Goal: Use online tool/utility: Utilize a website feature to perform a specific function

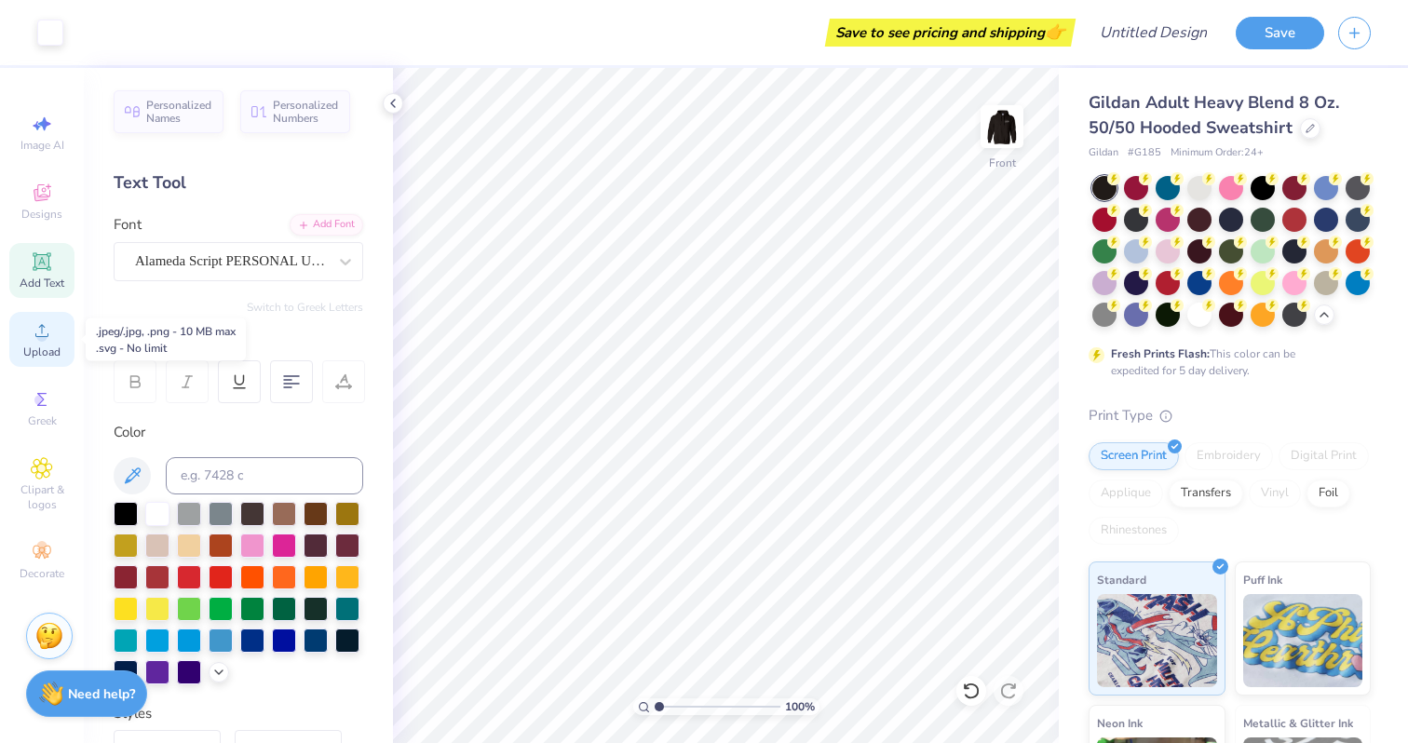
click at [39, 342] on div "Upload" at bounding box center [41, 339] width 65 height 55
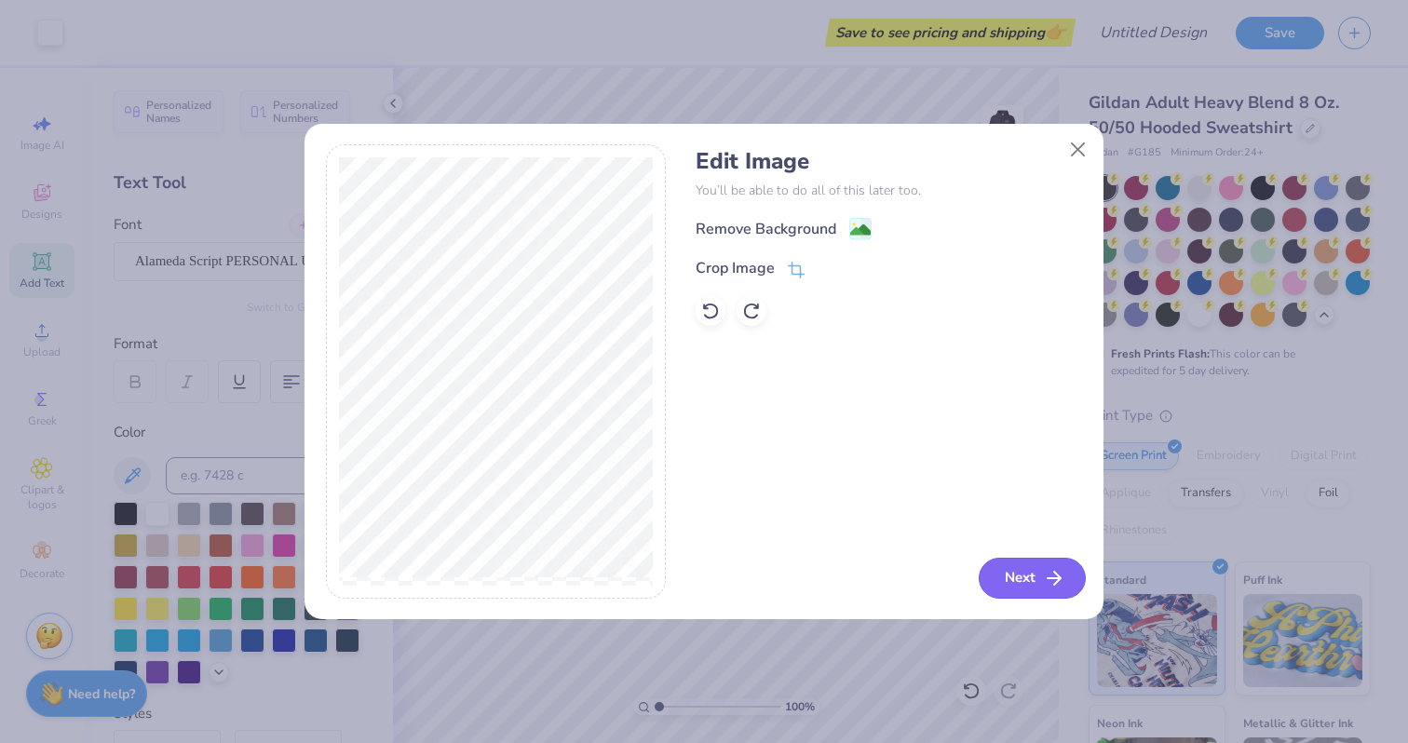
click at [1032, 571] on button "Next" at bounding box center [1031, 578] width 107 height 41
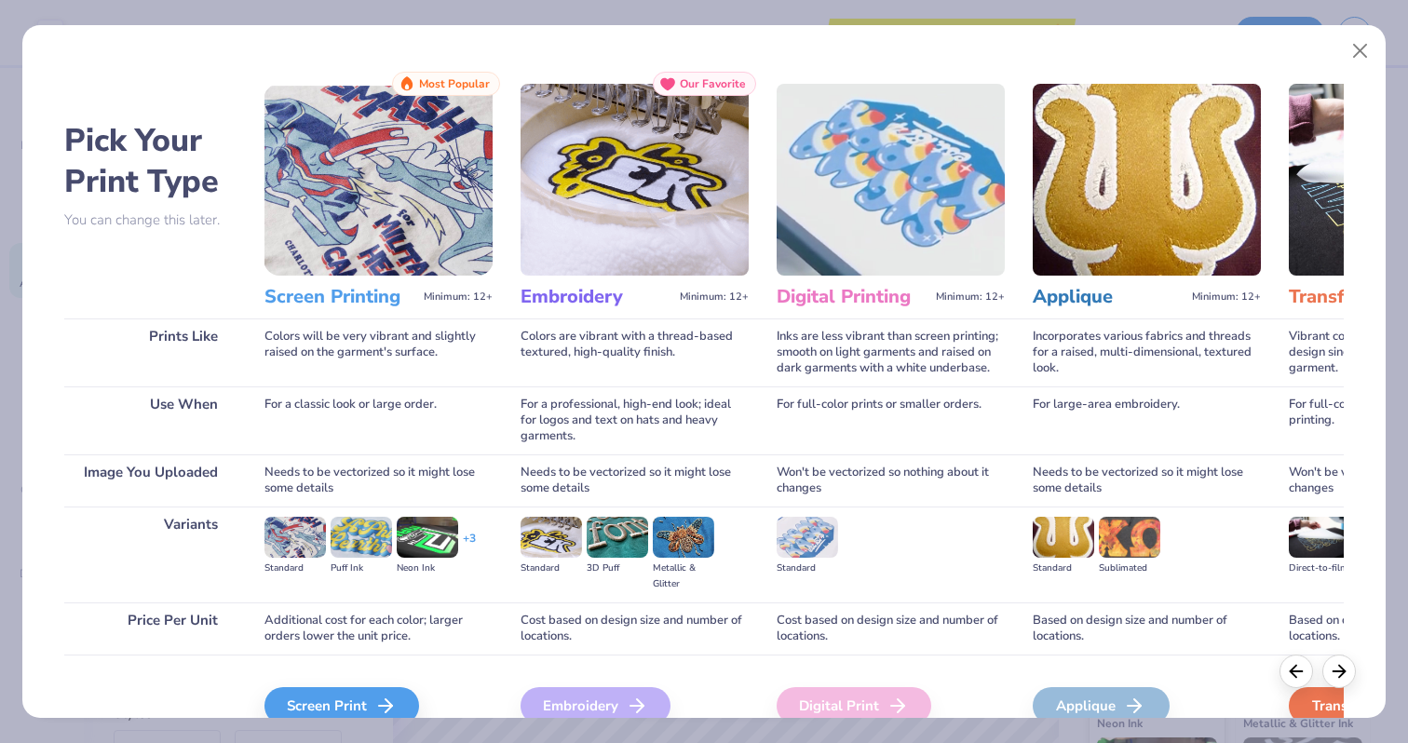
click at [419, 177] on img at bounding box center [378, 180] width 228 height 192
click at [360, 695] on div "Screen Print" at bounding box center [344, 705] width 155 height 37
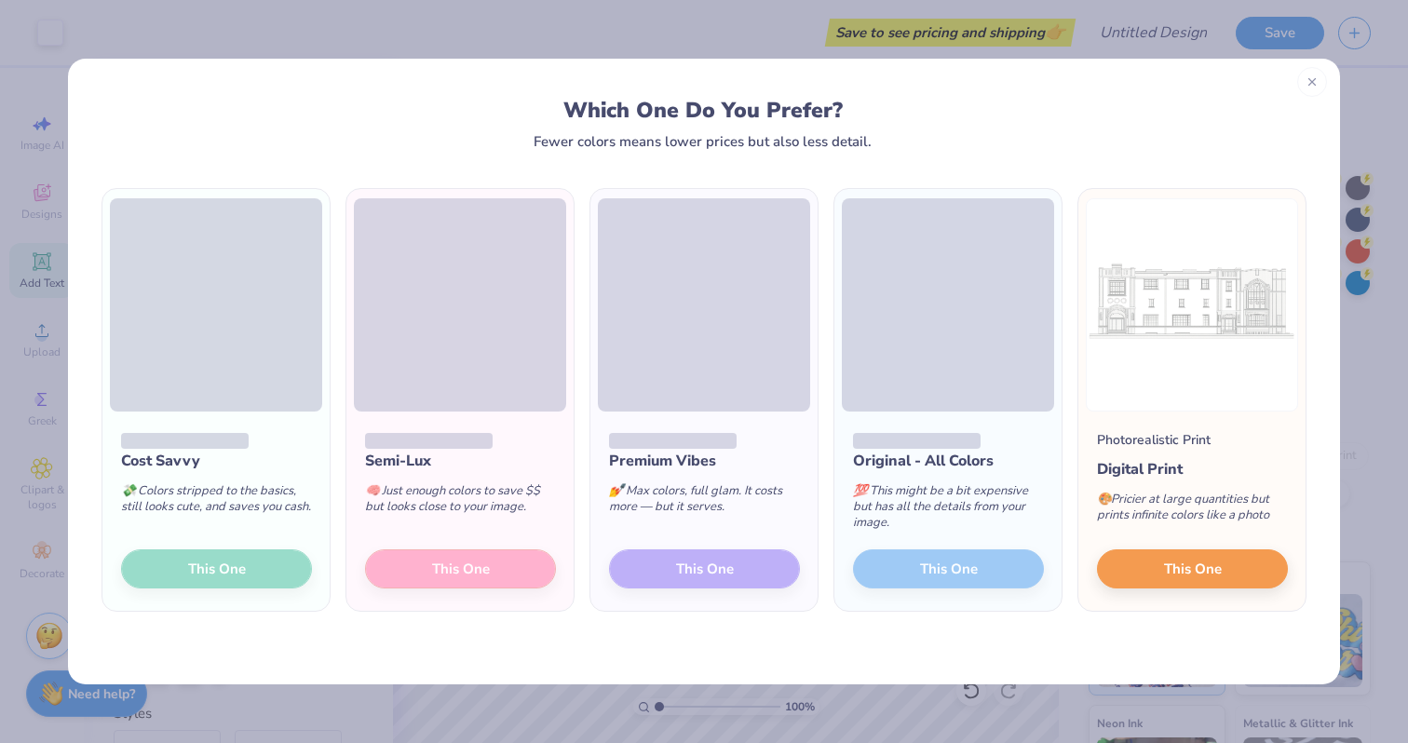
click at [1313, 86] on icon at bounding box center [1311, 81] width 13 height 13
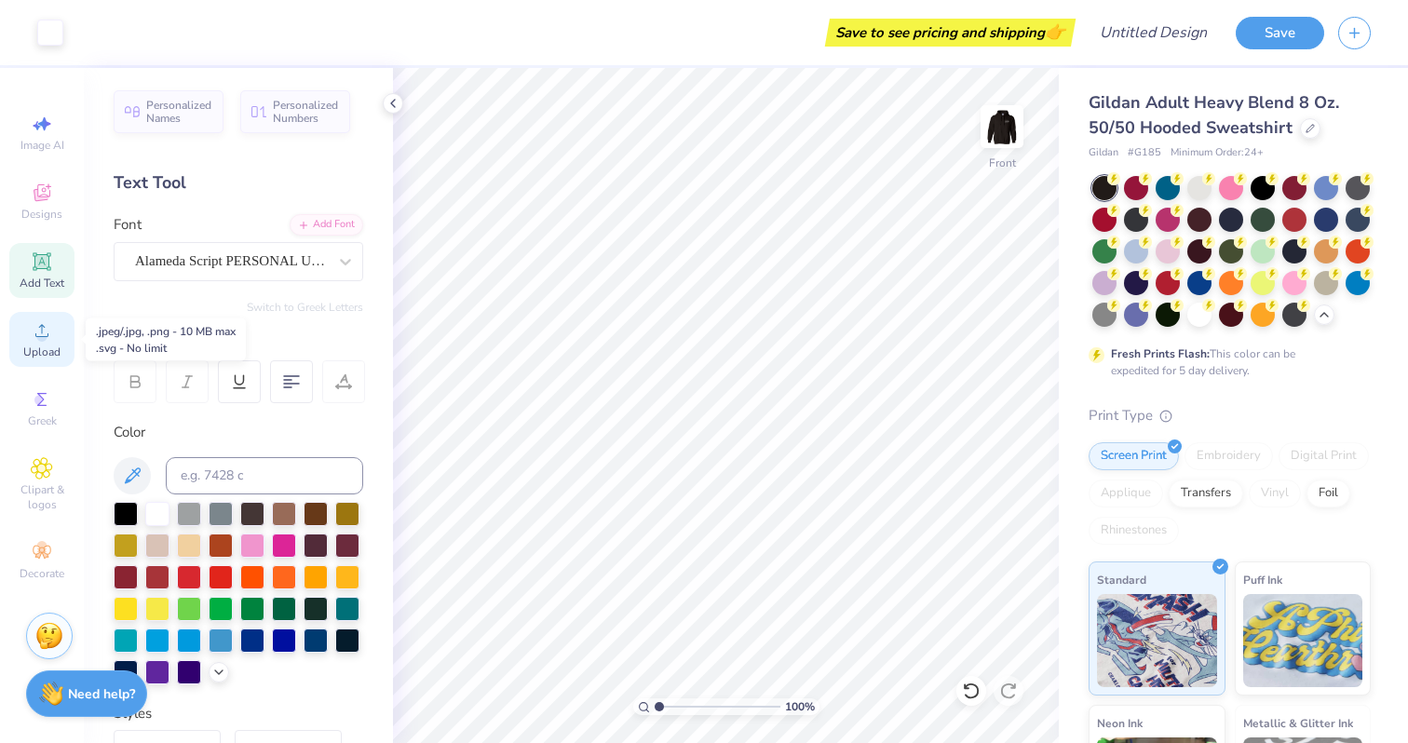
click at [12, 317] on div "Upload" at bounding box center [41, 339] width 65 height 55
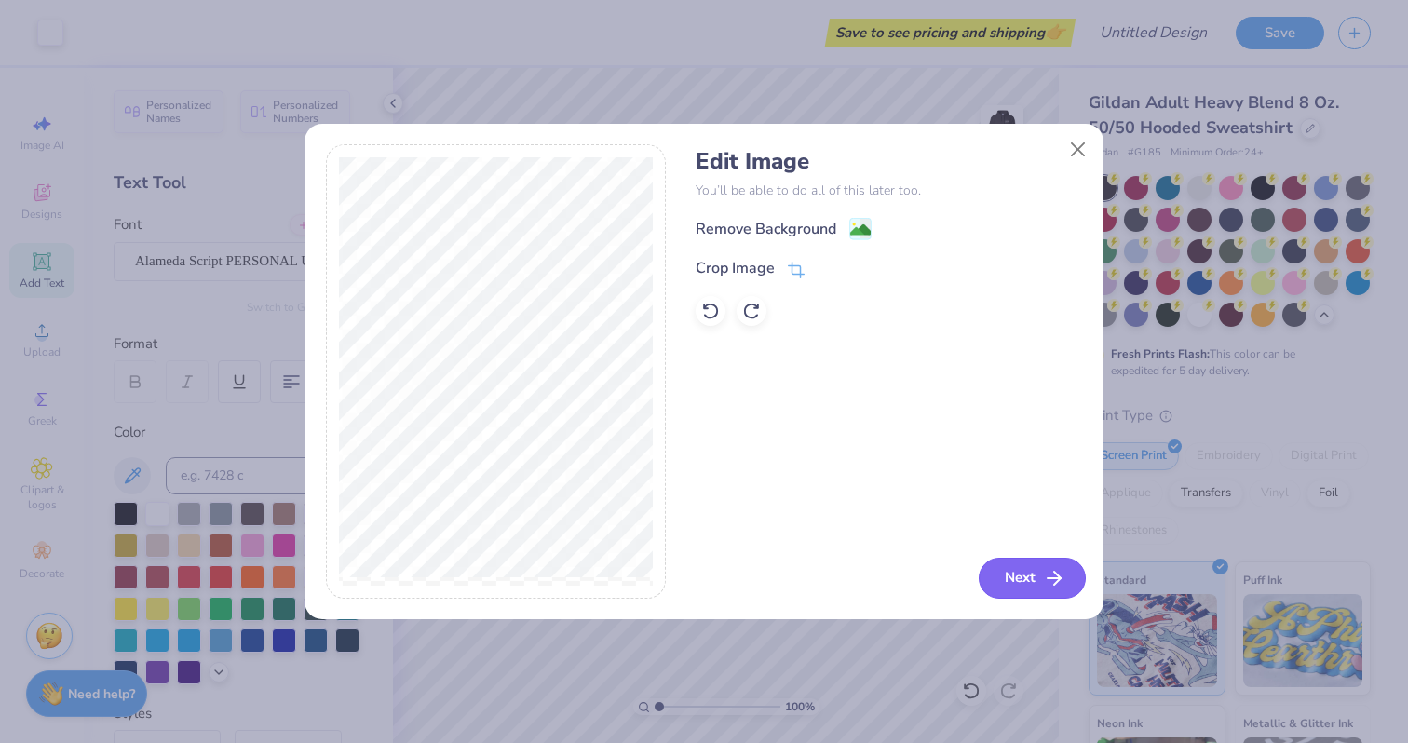
click at [1055, 568] on icon "button" at bounding box center [1054, 578] width 22 height 22
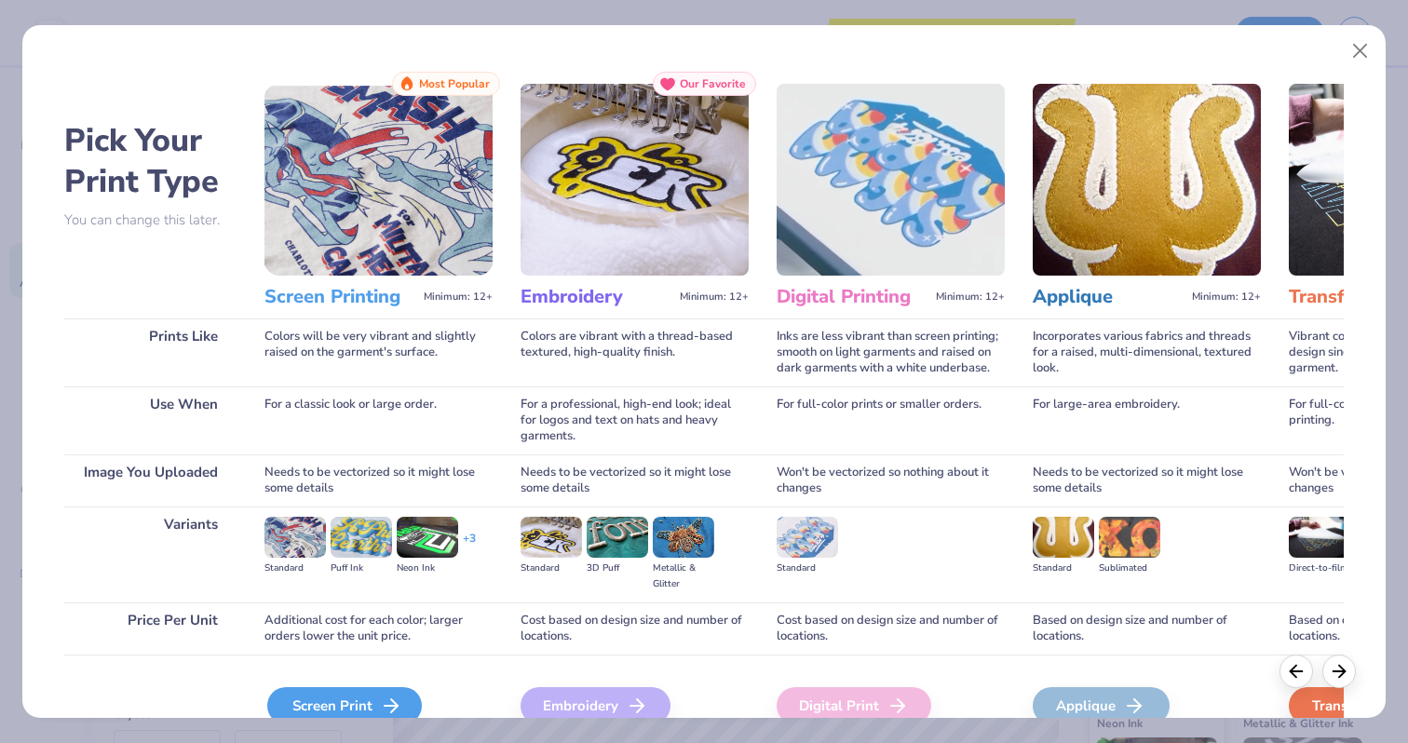
click at [320, 697] on div "Screen Print" at bounding box center [344, 705] width 155 height 37
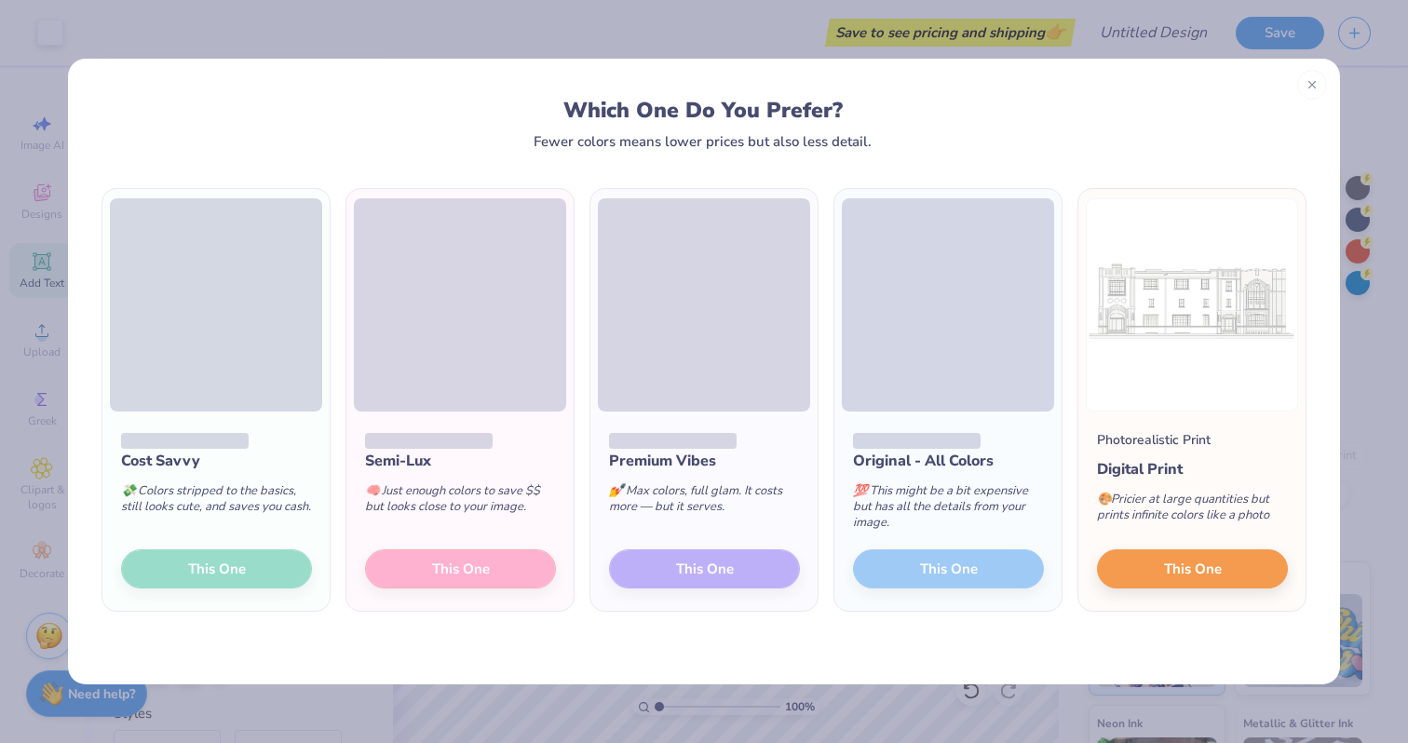
click at [183, 568] on div "Cost Savvy 💸 Colors stripped to the basics, still looks cute, and saves you cas…" at bounding box center [215, 510] width 227 height 199
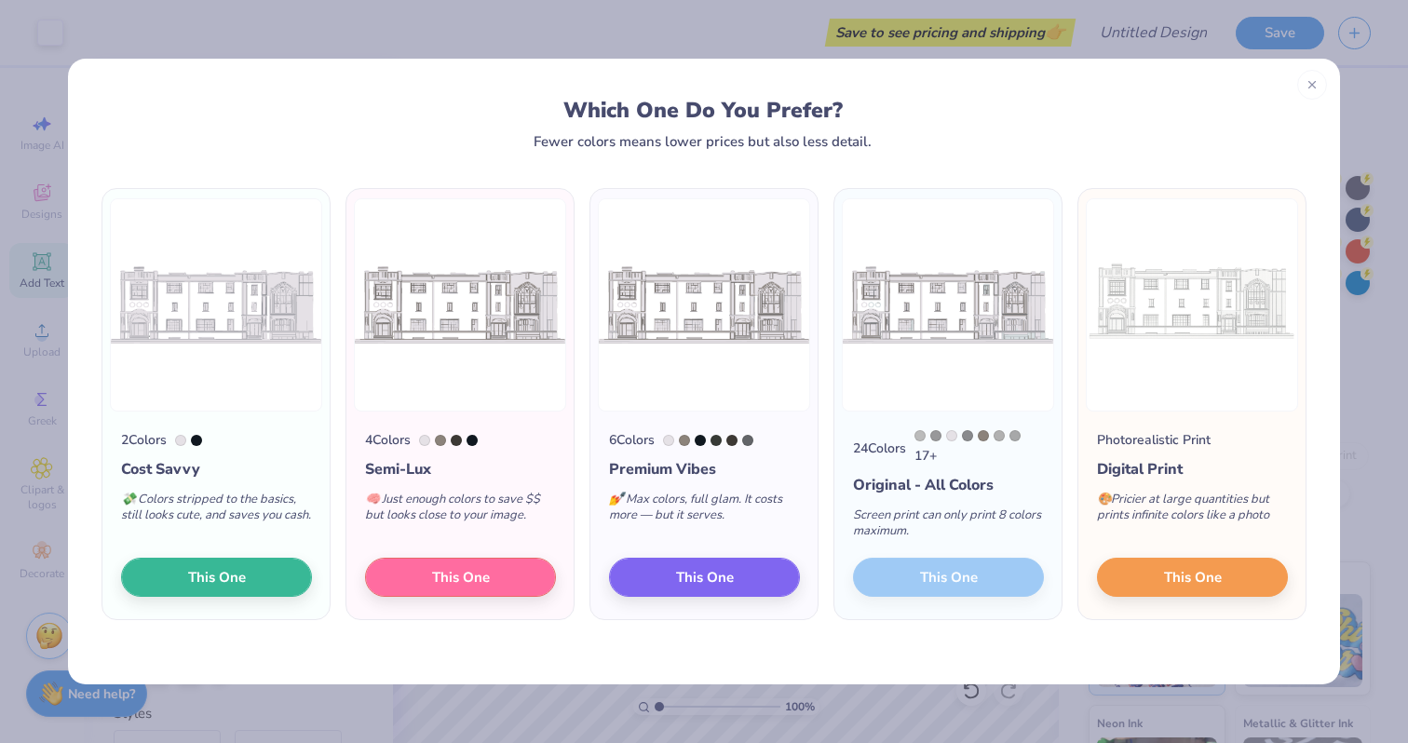
click at [182, 442] on div at bounding box center [180, 440] width 11 height 11
click at [240, 585] on span "This One" at bounding box center [217, 574] width 58 height 21
